Goal: Transaction & Acquisition: Purchase product/service

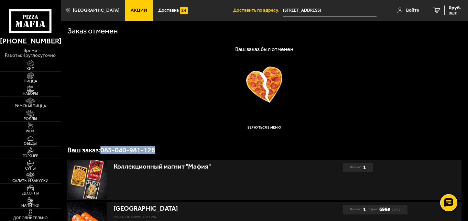
click at [30, 80] on span "Пицца" at bounding box center [30, 81] width 61 height 4
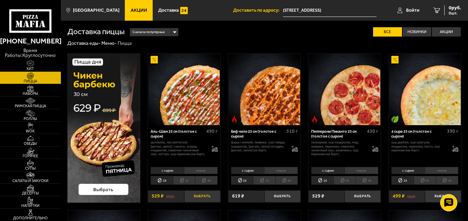
click at [203, 198] on button "Выбрать" at bounding box center [202, 196] width 36 height 12
click at [33, 89] on img at bounding box center [30, 88] width 19 height 7
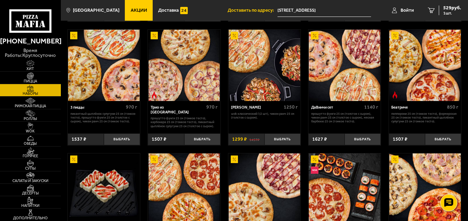
scroll to position [206, 0]
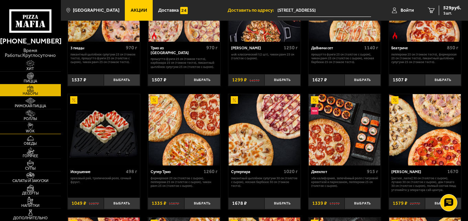
click at [38, 126] on img at bounding box center [30, 125] width 19 height 7
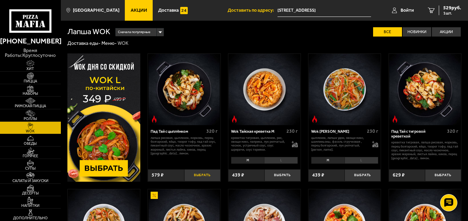
click at [199, 176] on button "Выбрать" at bounding box center [202, 175] width 36 height 12
click at [35, 150] on img at bounding box center [30, 150] width 19 height 7
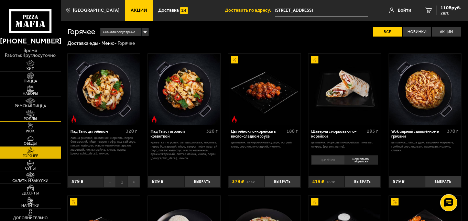
click at [37, 115] on img at bounding box center [30, 113] width 19 height 7
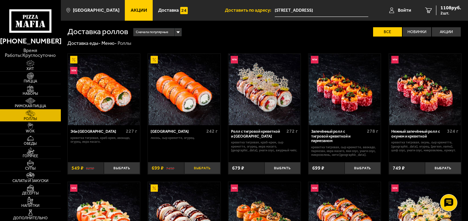
click at [202, 165] on button "Выбрать" at bounding box center [202, 168] width 36 height 12
click at [452, 12] on span "3 шт." at bounding box center [451, 13] width 21 height 4
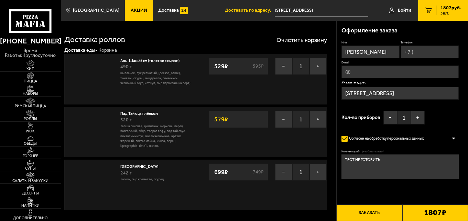
type input "[STREET_ADDRESS]"
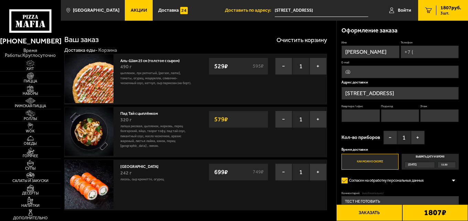
drag, startPoint x: 416, startPoint y: 90, endPoint x: 326, endPoint y: 92, distance: 90.2
click at [308, 7] on input "[STREET_ADDRESS]" at bounding box center [322, 10] width 94 height 13
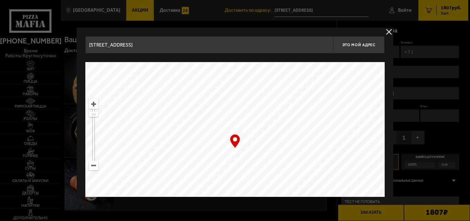
drag, startPoint x: 215, startPoint y: 46, endPoint x: 79, endPoint y: 42, distance: 136.0
click at [79, 42] on div "[STREET_ADDRESS] Это мой адрес Найдите адрес перетащив карту … © Яндекс Условия…" at bounding box center [235, 135] width 317 height 215
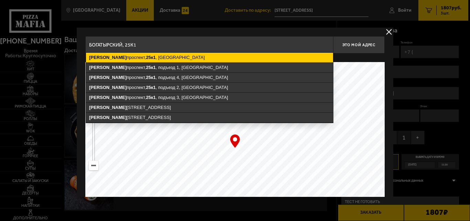
click at [166, 56] on ymaps "[STREET_ADDRESS]" at bounding box center [209, 58] width 247 height 10
type input "[STREET_ADDRESS]"
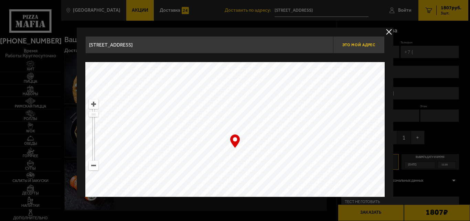
click at [366, 48] on button "Это мой адрес" at bounding box center [359, 44] width 52 height 17
type input "[STREET_ADDRESS]"
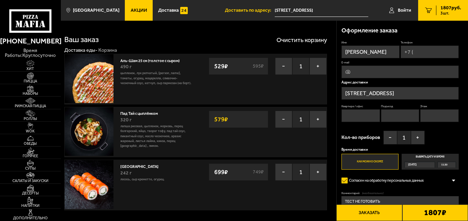
click at [365, 117] on input "Квартира / офис" at bounding box center [361, 115] width 39 height 13
type input "1"
click at [402, 109] on fieldset "Подъезд" at bounding box center [400, 113] width 39 height 18
click at [403, 113] on input "Подъезд" at bounding box center [400, 115] width 39 height 13
type input "1"
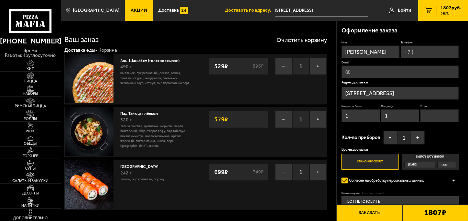
click at [452, 117] on input "Этаж" at bounding box center [439, 115] width 39 height 13
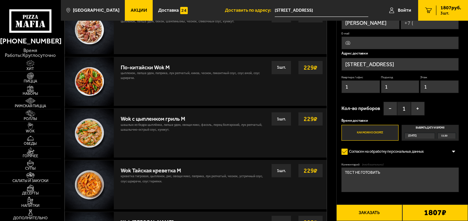
scroll to position [344, 0]
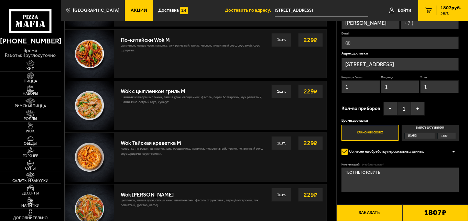
type input "1"
click at [389, 210] on button "Заказать" at bounding box center [369, 212] width 66 height 17
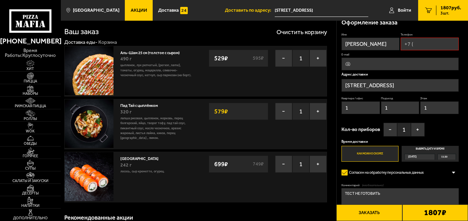
scroll to position [0, 0]
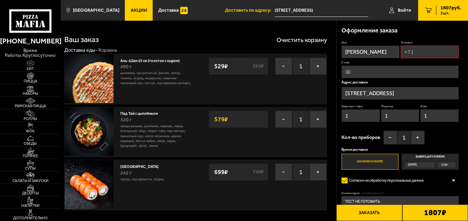
click at [427, 43] on label "Телефон" at bounding box center [430, 43] width 58 height 4
click at [427, 45] on input "Телефон" at bounding box center [430, 51] width 58 height 13
click at [427, 56] on input "Телефон" at bounding box center [430, 51] width 58 height 13
type input "[PHONE_NUMBER]"
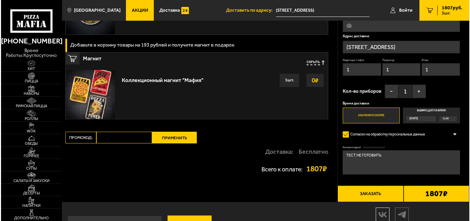
scroll to position [550, 0]
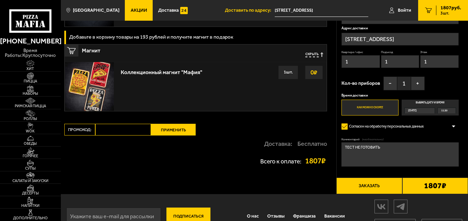
click at [378, 194] on button "Заказать" at bounding box center [369, 185] width 66 height 17
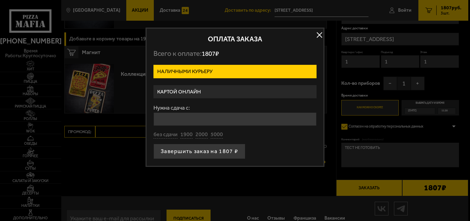
click at [418, 135] on div at bounding box center [235, 110] width 470 height 221
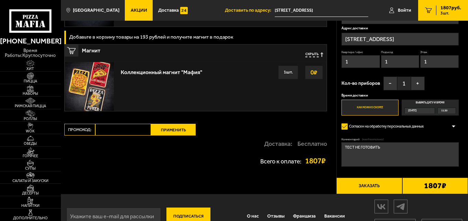
click at [391, 188] on button "Заказать" at bounding box center [369, 185] width 66 height 17
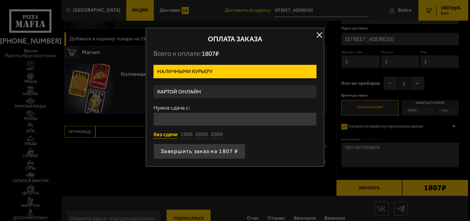
click at [160, 136] on button "без сдачи" at bounding box center [165, 135] width 24 height 8
type input "0"
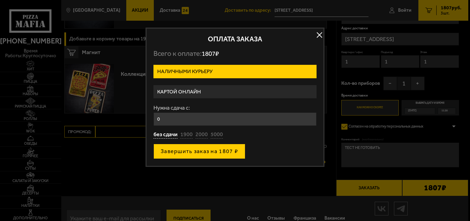
click at [200, 152] on button "Завершить заказ на 1807 ₽" at bounding box center [199, 150] width 92 height 15
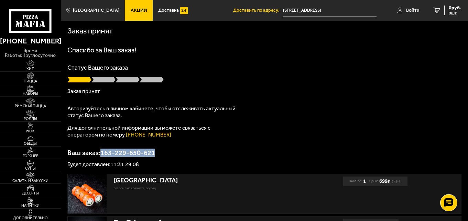
drag, startPoint x: 101, startPoint y: 152, endPoint x: 157, endPoint y: 156, distance: 56.2
click at [157, 156] on p "Ваш заказ: 163-229-650-621" at bounding box center [264, 152] width 394 height 7
copy p "163-229-650-621"
click at [38, 85] on img at bounding box center [30, 88] width 19 height 7
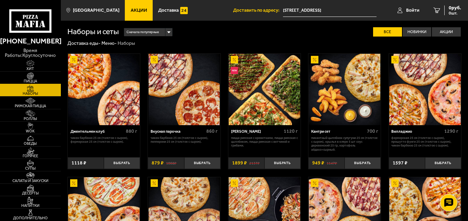
click at [38, 77] on img at bounding box center [30, 75] width 19 height 7
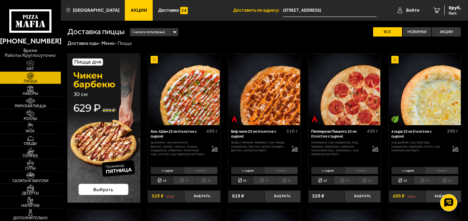
click at [346, 10] on input "[STREET_ADDRESS]" at bounding box center [330, 10] width 94 height 13
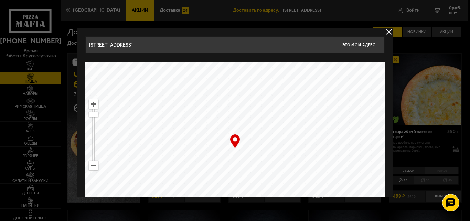
drag, startPoint x: 210, startPoint y: 47, endPoint x: 82, endPoint y: 35, distance: 127.8
click at [82, 35] on div "[STREET_ADDRESS] Это мой адрес Найдите адрес перетащив карту … © Яндекс Условия…" at bounding box center [235, 135] width 317 height 215
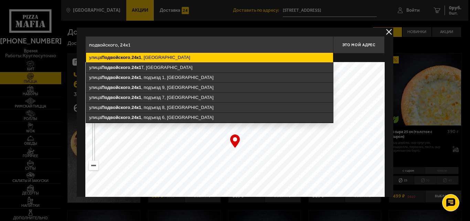
click at [156, 54] on ymaps "[STREET_ADDRESS]" at bounding box center [209, 58] width 247 height 10
type input "[STREET_ADDRESS]"
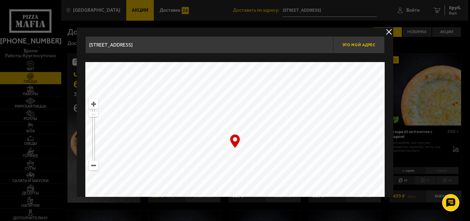
click at [368, 46] on span "Это мой адрес" at bounding box center [358, 45] width 33 height 4
type input "[STREET_ADDRESS]"
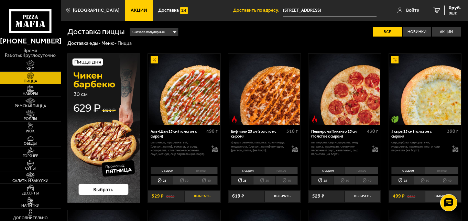
click at [203, 196] on button "Выбрать" at bounding box center [202, 196] width 36 height 12
click at [36, 118] on span "Роллы" at bounding box center [30, 119] width 61 height 4
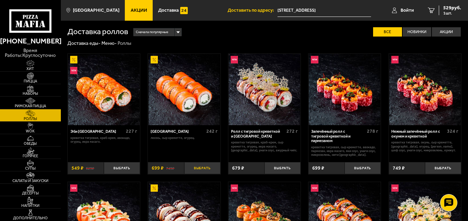
click at [211, 169] on button "Выбрать" at bounding box center [202, 168] width 36 height 12
click at [37, 131] on span "WOK" at bounding box center [30, 131] width 61 height 4
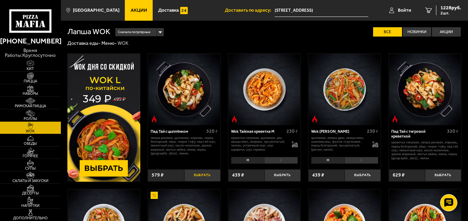
click at [214, 176] on button "Выбрать" at bounding box center [202, 175] width 36 height 12
click at [452, 17] on link "3 1807 руб. 3 шт." at bounding box center [443, 10] width 50 height 21
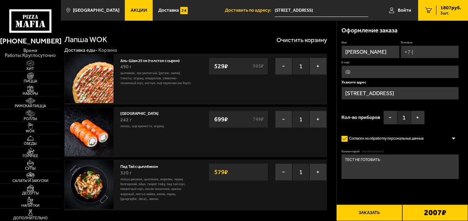
type input "[STREET_ADDRESS]"
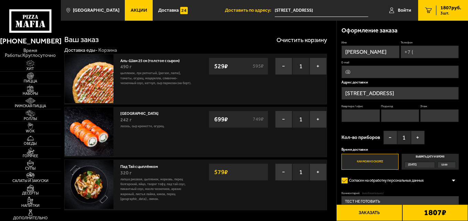
click at [419, 93] on input "[STREET_ADDRESS]" at bounding box center [400, 93] width 117 height 13
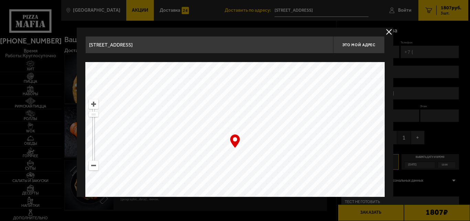
click at [200, 43] on input "[STREET_ADDRESS]" at bounding box center [209, 44] width 248 height 17
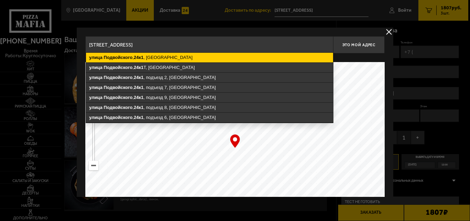
click at [183, 56] on ymaps "[STREET_ADDRESS]" at bounding box center [209, 58] width 247 height 10
type input "[STREET_ADDRESS]"
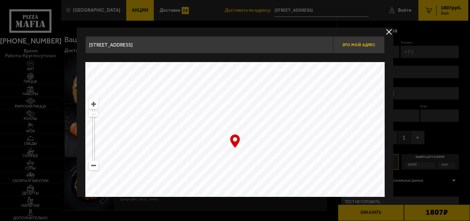
click at [370, 49] on button "Это мой адрес" at bounding box center [359, 44] width 52 height 17
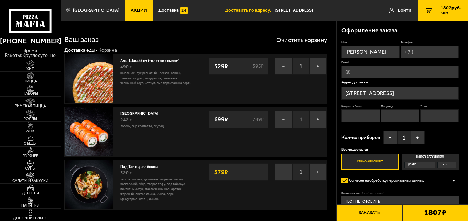
click at [415, 89] on input "[STREET_ADDRESS]" at bounding box center [400, 93] width 117 height 13
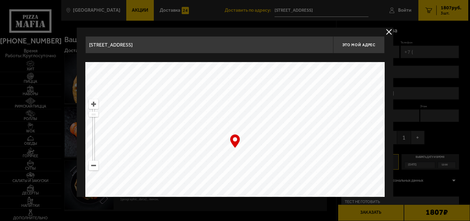
click at [179, 38] on input "[STREET_ADDRESS]" at bounding box center [209, 44] width 248 height 17
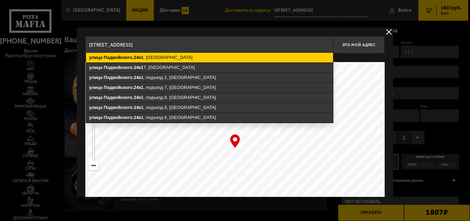
click at [195, 57] on ymaps "[STREET_ADDRESS]" at bounding box center [209, 58] width 247 height 10
type input "[STREET_ADDRESS]"
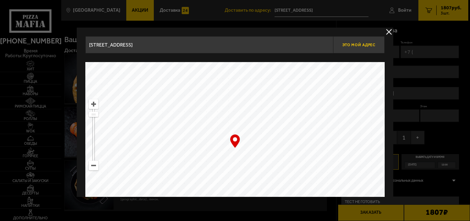
click at [358, 43] on span "Это мой адрес" at bounding box center [358, 45] width 33 height 4
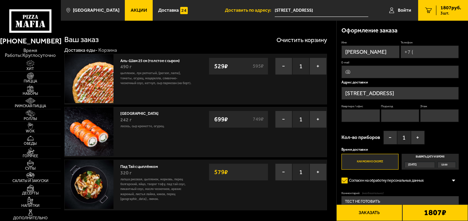
drag, startPoint x: 414, startPoint y: 60, endPoint x: 424, endPoint y: 51, distance: 13.7
click at [416, 59] on div "Имя [PERSON_NAME] E-mail Адрес доставки [STREET_ADDRESS] Квартира / офис Подъез…" at bounding box center [400, 105] width 117 height 129
click at [424, 51] on input "Телефон" at bounding box center [430, 51] width 58 height 13
type input "[PHONE_NUMBER]"
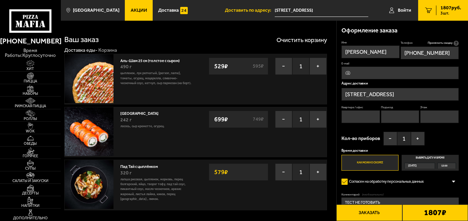
click at [366, 115] on input "Квартира / офис" at bounding box center [361, 116] width 39 height 13
type input "1"
drag, startPoint x: 397, startPoint y: 119, endPoint x: 418, endPoint y: 116, distance: 20.9
click at [397, 119] on input "Подъезд" at bounding box center [400, 116] width 39 height 13
type input "1"
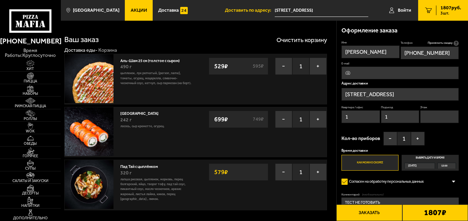
click at [443, 116] on input "Этаж" at bounding box center [439, 116] width 39 height 13
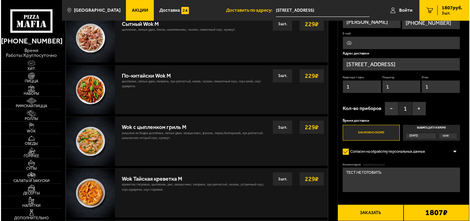
scroll to position [310, 0]
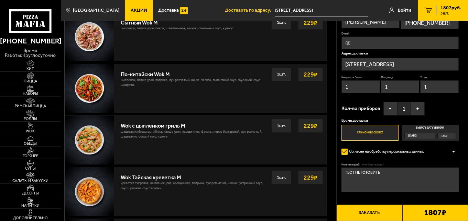
type input "1"
click at [382, 210] on button "Заказать" at bounding box center [369, 212] width 66 height 17
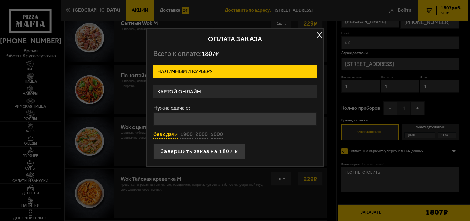
click at [170, 136] on button "без сдачи" at bounding box center [165, 135] width 24 height 8
type input "0"
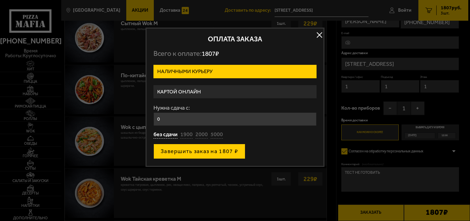
click at [201, 151] on button "Завершить заказ на 1807 ₽" at bounding box center [199, 150] width 92 height 15
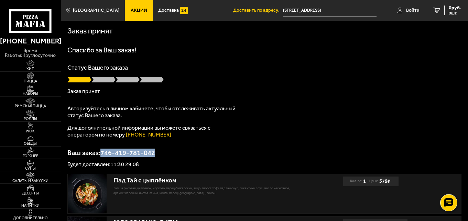
drag, startPoint x: 158, startPoint y: 151, endPoint x: 103, endPoint y: 154, distance: 55.5
click at [103, 154] on p "Ваш заказ: 746-419-781-042" at bounding box center [264, 152] width 394 height 7
copy p "746-419-781-042"
